Goal: Check status: Check status

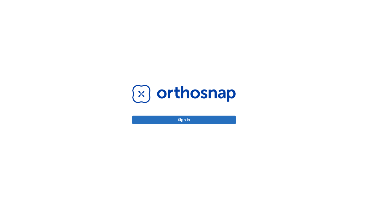
click at [179, 120] on button "Sign in" at bounding box center [183, 120] width 103 height 9
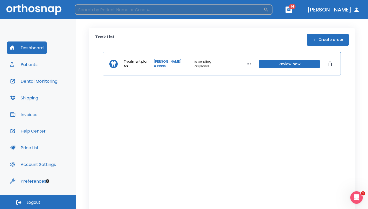
click at [129, 11] on input "search" at bounding box center [169, 9] width 189 height 10
type input "alfredo"
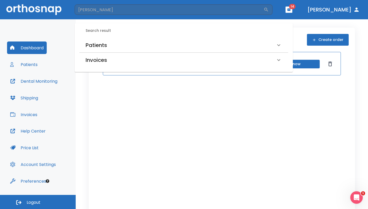
click at [97, 44] on h6 "Patients" at bounding box center [96, 45] width 21 height 8
click at [105, 64] on h6 "Alfredo Gutierrez (Received by doctor)" at bounding box center [184, 63] width 194 height 7
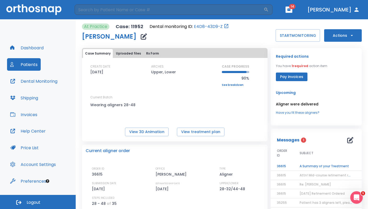
click at [329, 166] on td "A Summary of your Treatment" at bounding box center [325, 166] width 65 height 9
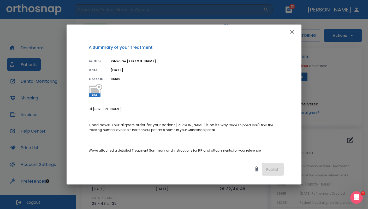
click at [293, 31] on icon "button" at bounding box center [292, 32] width 6 height 6
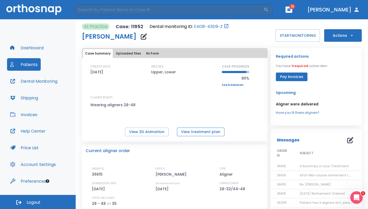
click at [201, 134] on button "View treatment plan" at bounding box center [200, 132] width 47 height 9
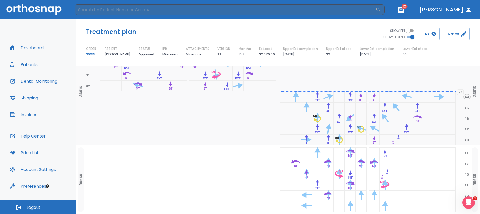
scroll to position [543, 0]
